Goal: Check status

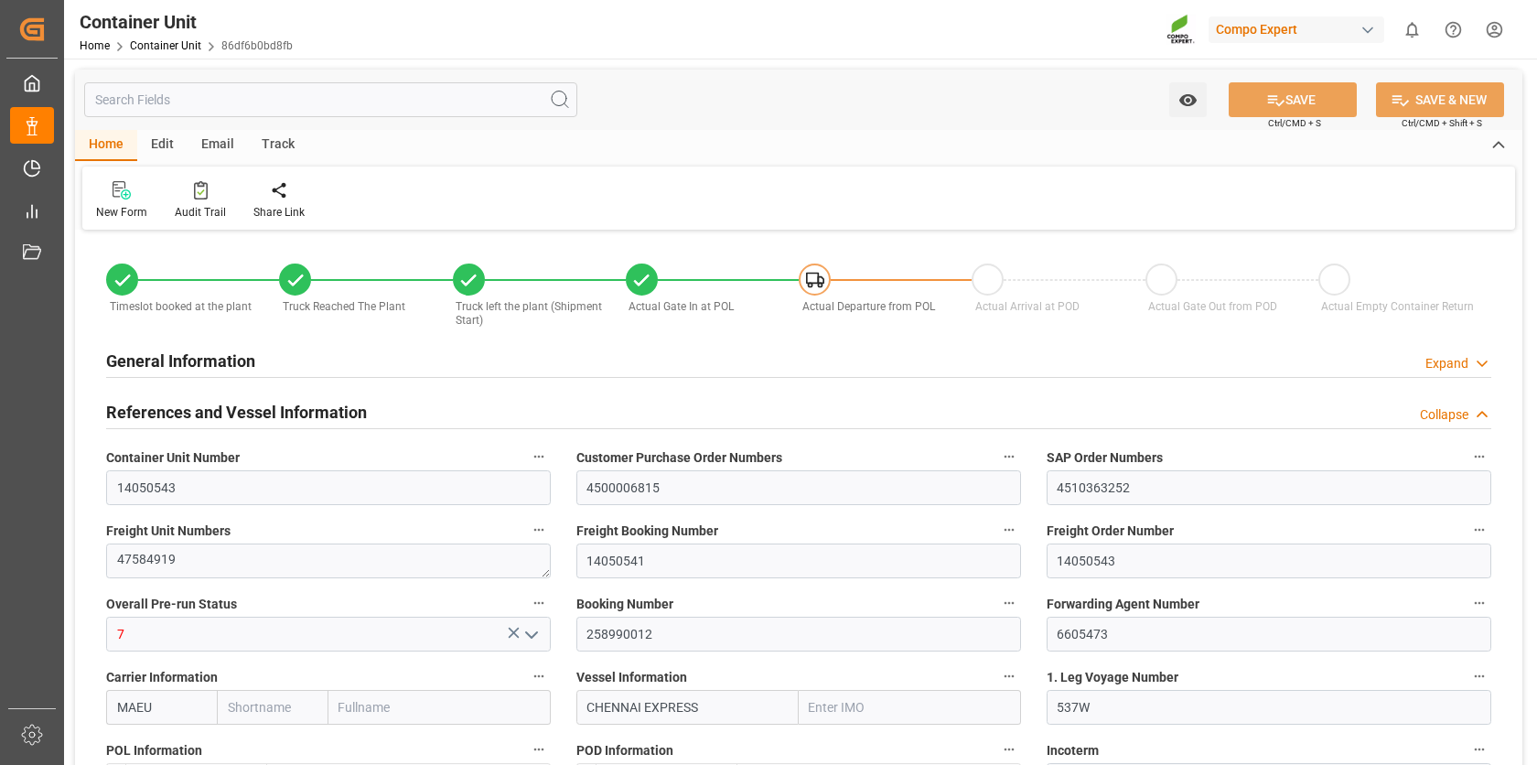
type input "MAEU"
type input "9306158"
type input "ESVLC"
type input "ARZAE"
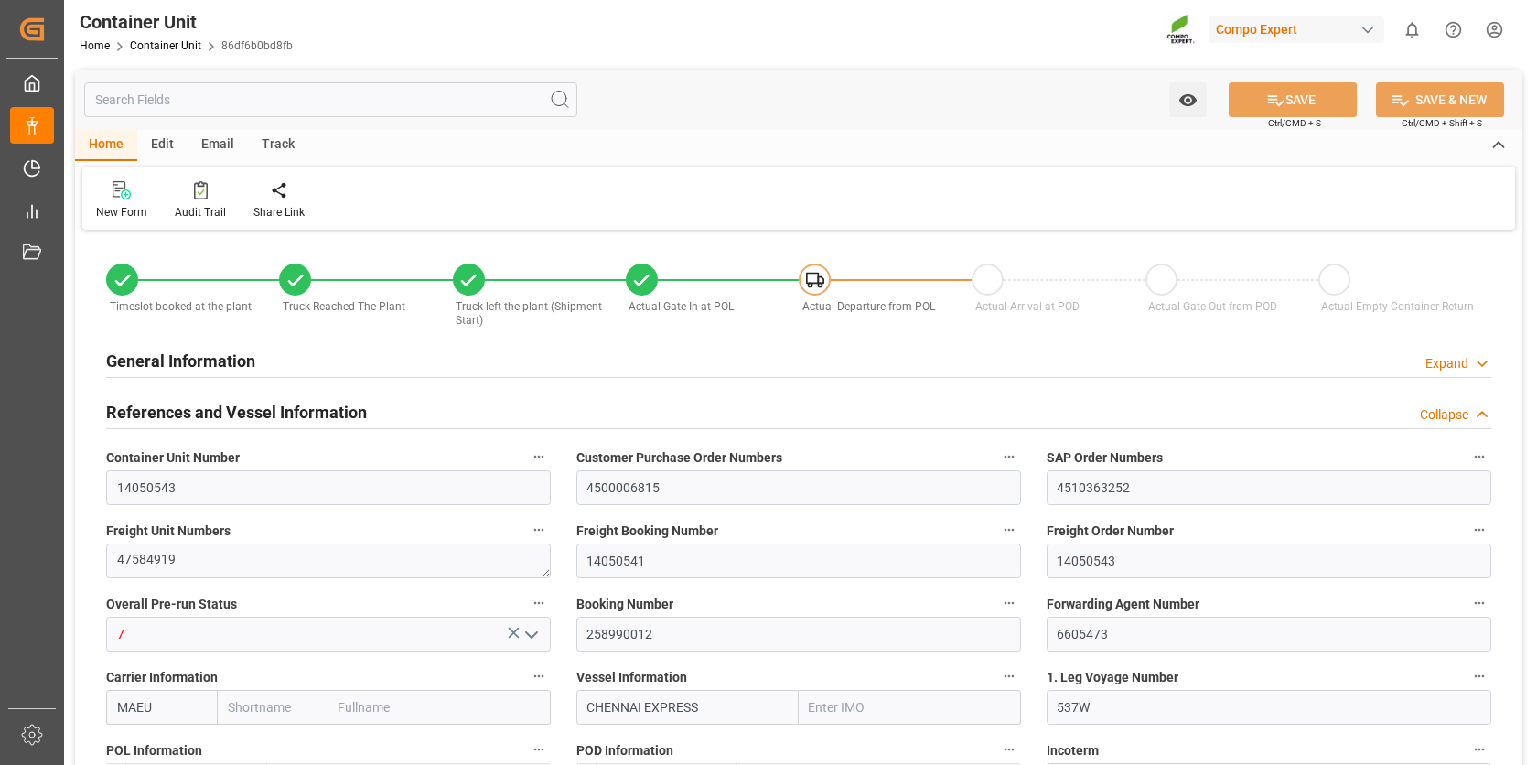
type input "7"
type input "0"
type input "8"
type input "0"
type input "40"
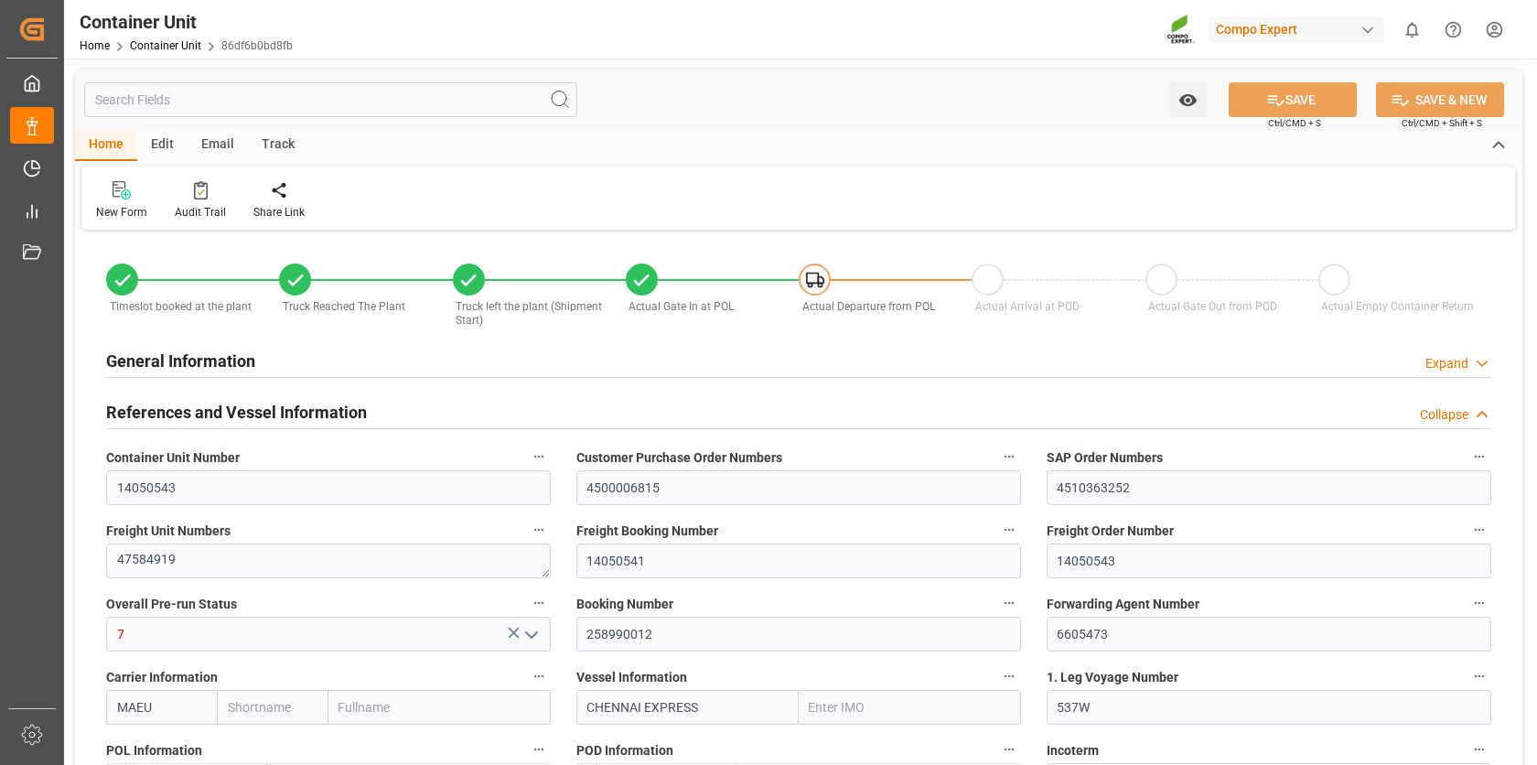
type input "24576"
type input "ESVLC"
type input "ARZAE"
type input "[DATE] 09:23"
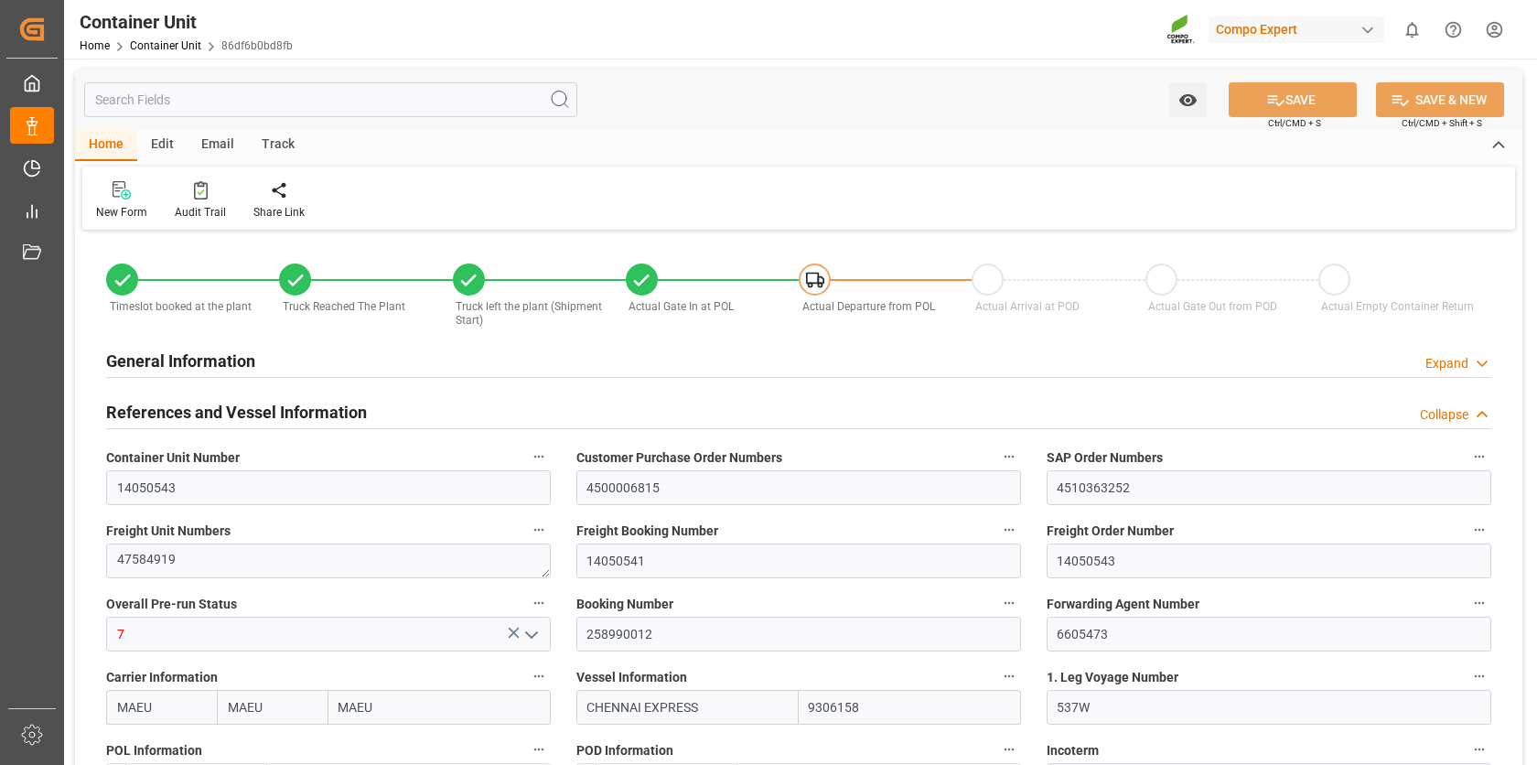
type input "[DATE] 10:42"
type input "[DATE] 10:54"
type input "[DATE] 11:09"
type input "[DATE] 11:14"
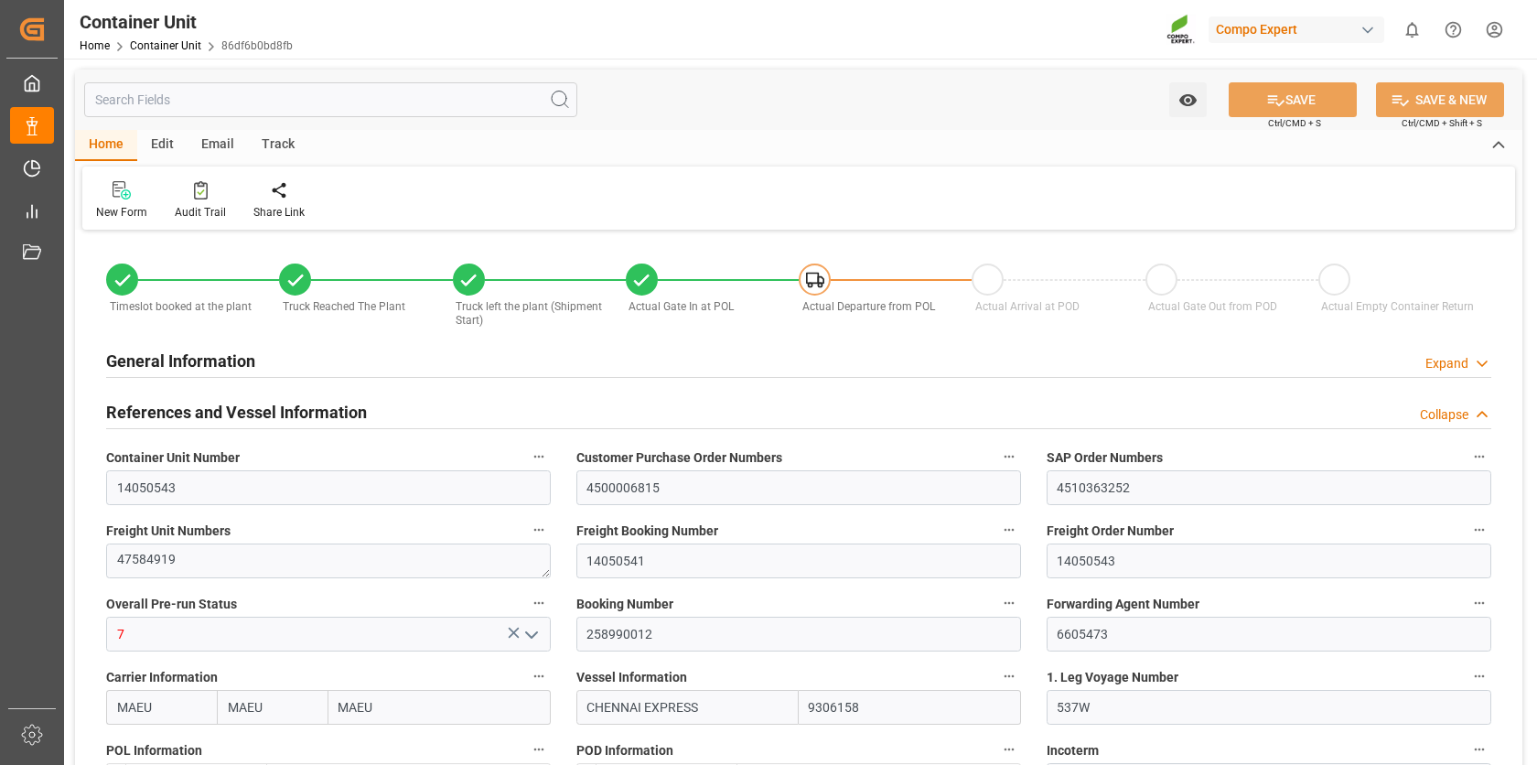
type input "[DATE] 11:14"
type input "[DATE]"
type input "[DATE] 12:59"
type input "[DATE] 08:00"
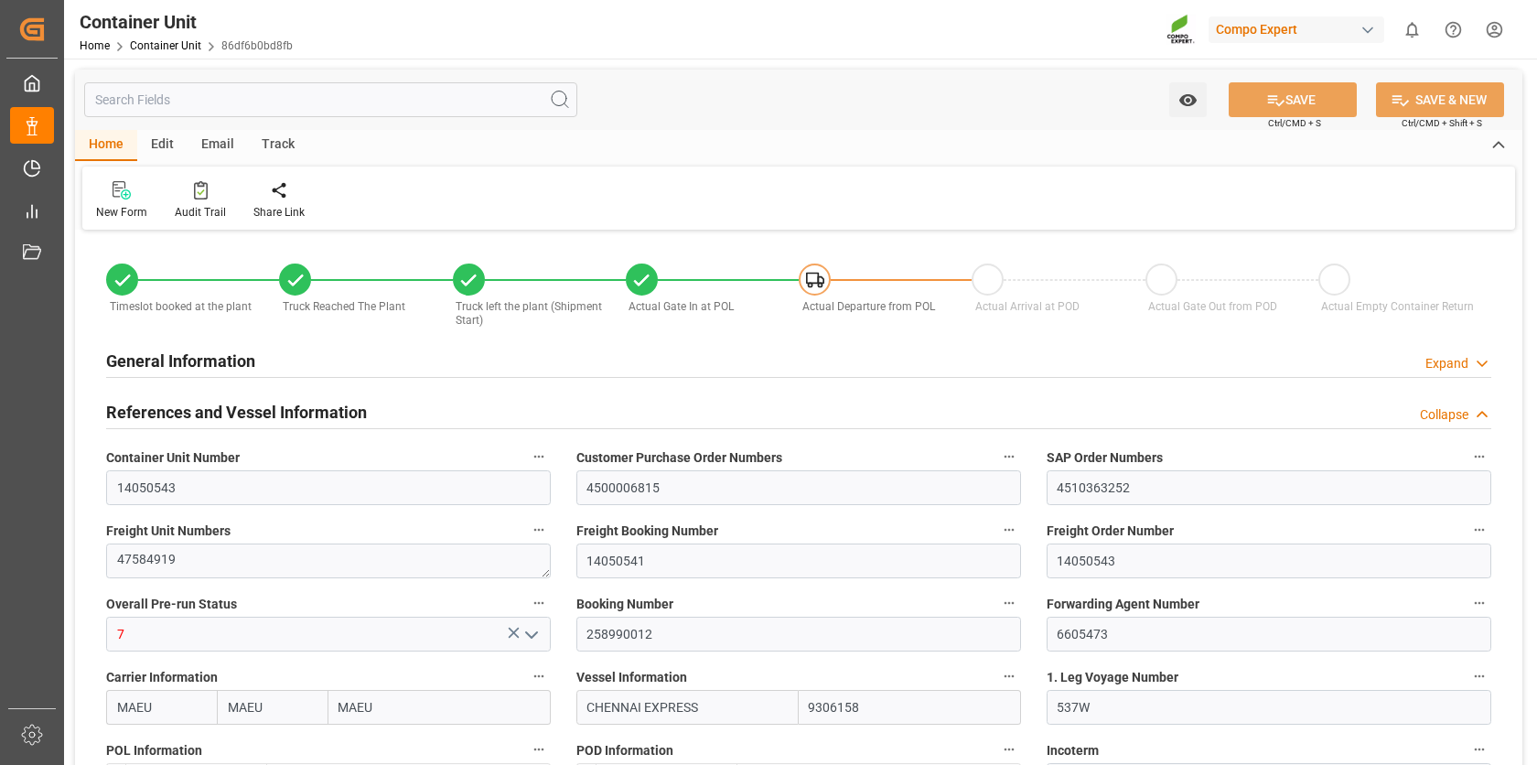
type input "[DATE] 08:00"
type input "[DATE] 21:00"
click at [284, 147] on div "Track" at bounding box center [278, 145] width 60 height 31
click at [129, 202] on div "Tracking" at bounding box center [117, 200] width 70 height 40
